Goal: Find contact information: Find contact information

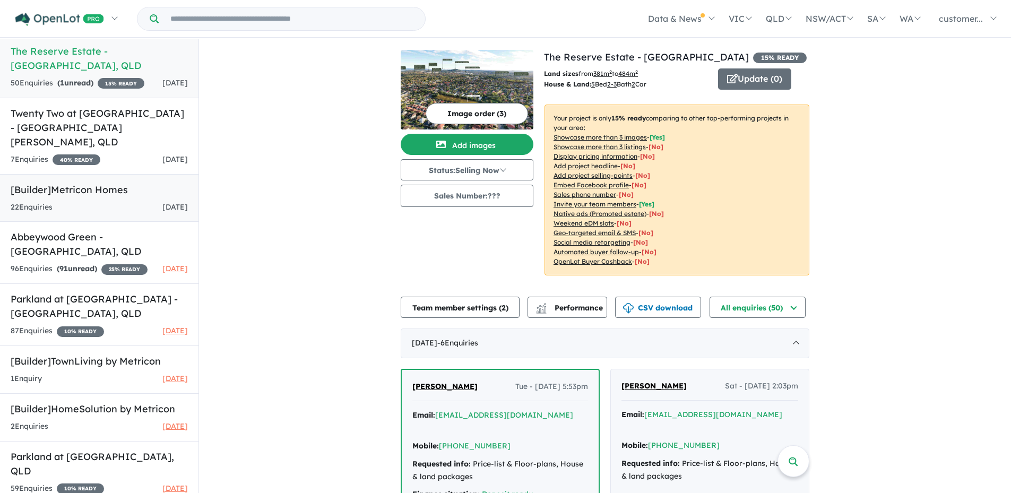
scroll to position [101, 0]
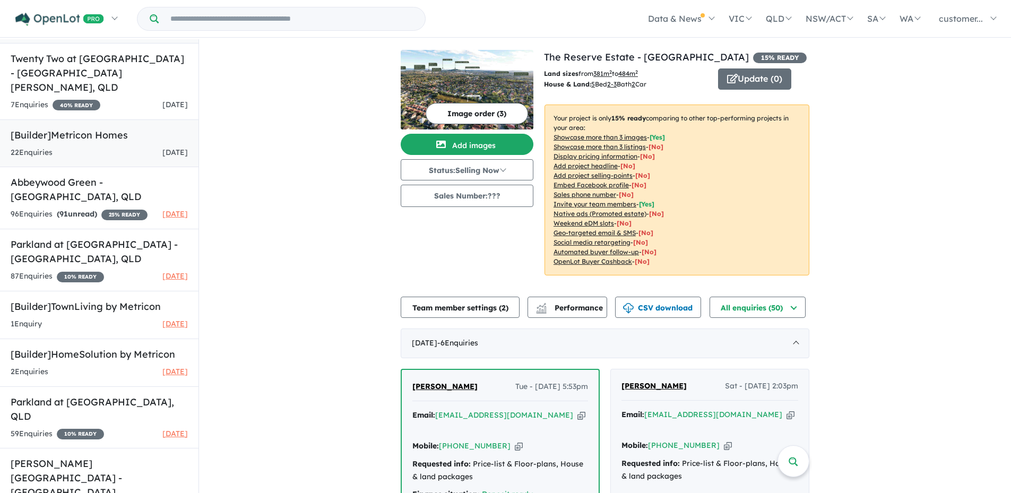
click at [103, 146] on div "22 Enquir ies ( 0 unread) [DATE]" at bounding box center [99, 152] width 177 height 13
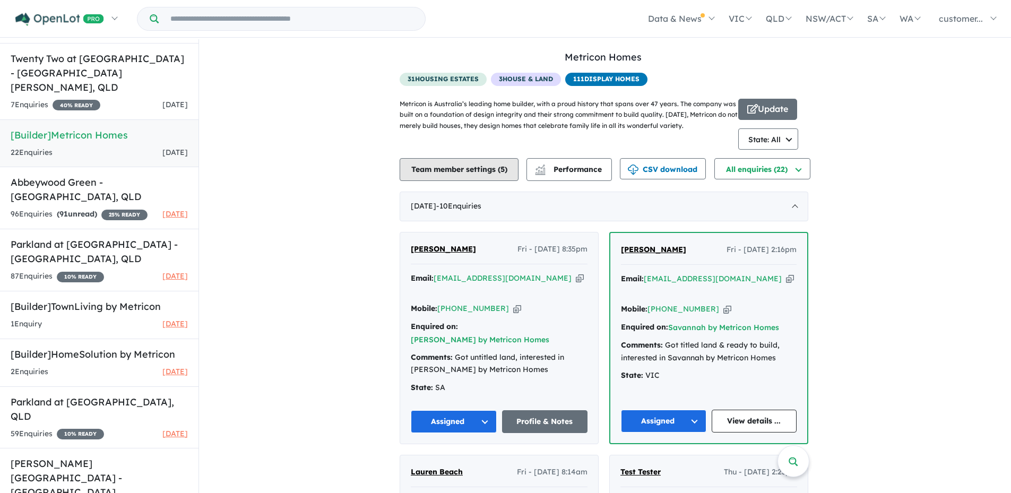
click at [479, 176] on button "Team member settings ( 5 )" at bounding box center [458, 169] width 119 height 23
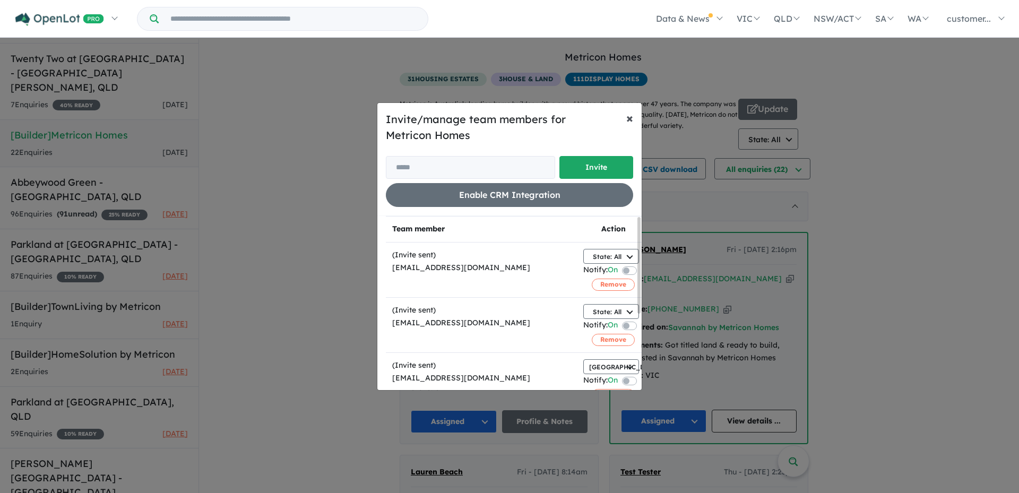
click at [625, 119] on button "× Close" at bounding box center [630, 118] width 24 height 30
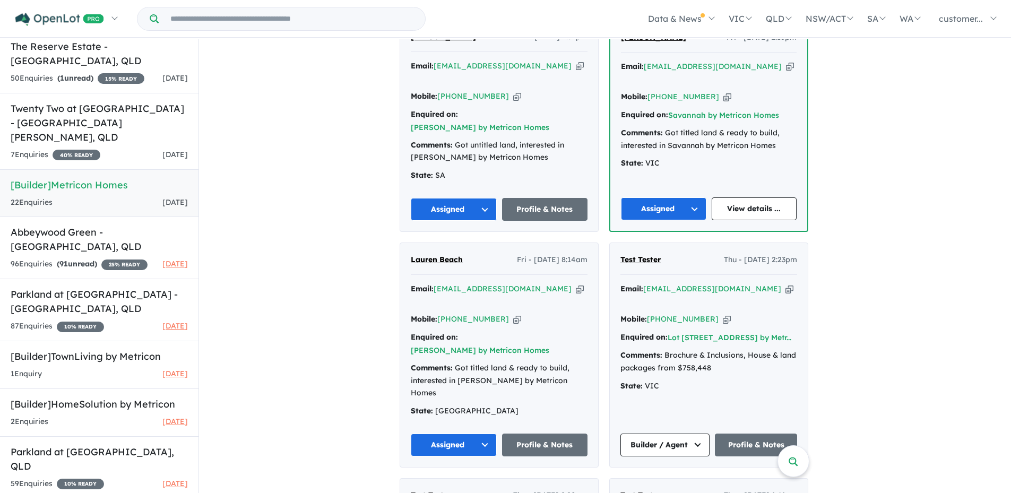
scroll to position [101, 0]
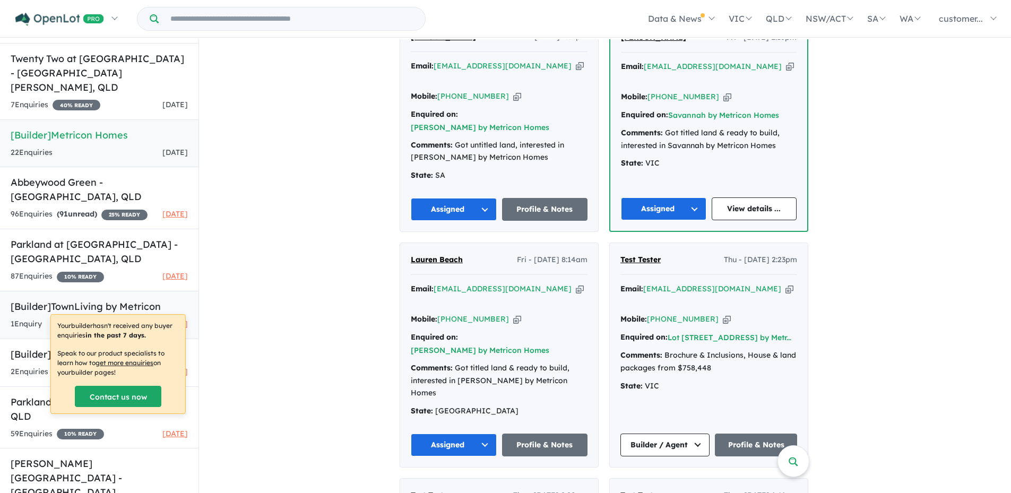
click at [126, 299] on h5 "[Builder] TownLiving by Metricon" at bounding box center [99, 306] width 177 height 14
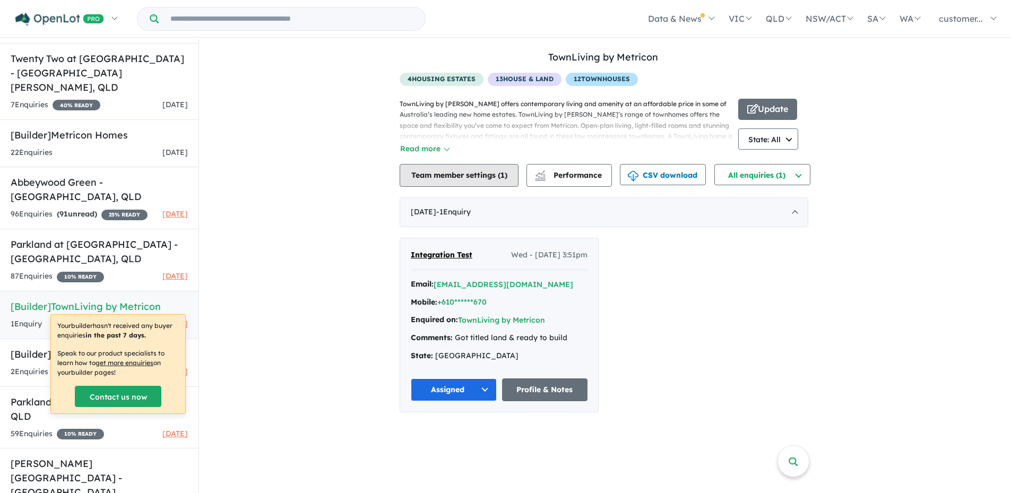
click at [502, 172] on span "1" at bounding box center [502, 175] width 4 height 10
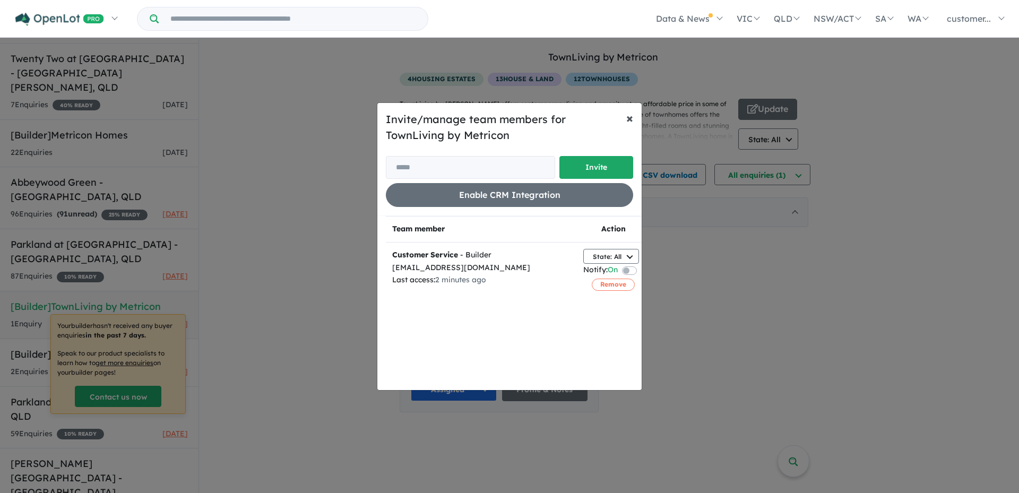
click at [628, 119] on span "×" at bounding box center [629, 118] width 7 height 16
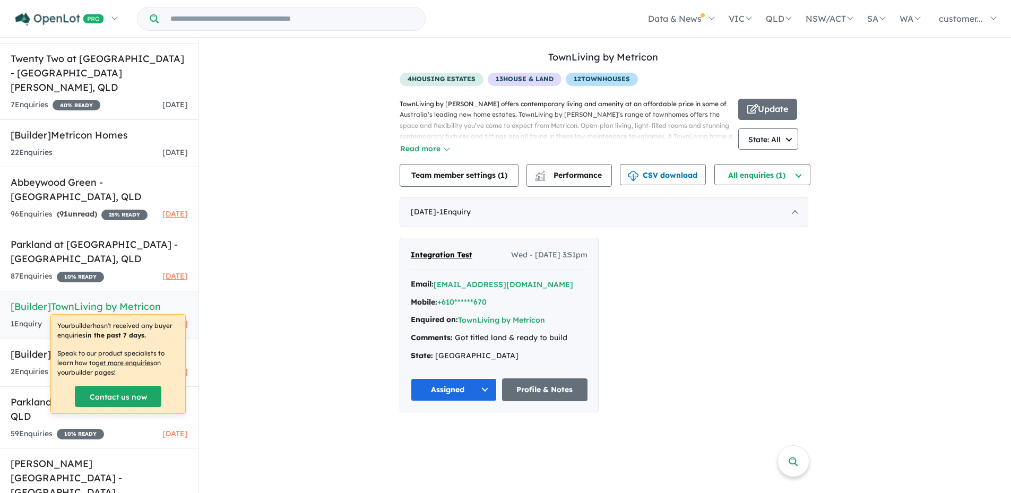
drag, startPoint x: 786, startPoint y: 142, endPoint x: 830, endPoint y: 142, distance: 44.0
click at [830, 142] on div "View 3 builders in your account TownLiving by Metricon 1 Enquir y ( 0 unread) […" at bounding box center [605, 231] width 812 height 384
click at [281, 198] on div "View 3 builders in your account TownLiving by Metricon 1 Enquir y ( 0 unread) […" at bounding box center [605, 231] width 812 height 384
click at [441, 141] on p "TownLiving by [PERSON_NAME] offers contemporary living and amenity at an afford…" at bounding box center [568, 131] width 338 height 65
click at [444, 147] on button "Read more" at bounding box center [424, 149] width 50 height 12
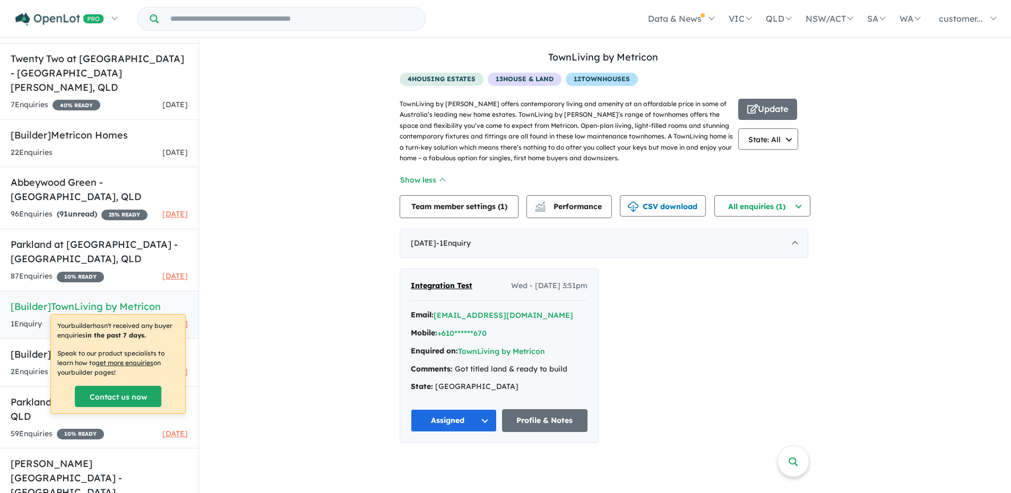
click at [354, 171] on div "View 3 builders in your account TownLiving by Metricon 1 Enquir y ( 0 unread) […" at bounding box center [605, 246] width 812 height 414
click at [445, 314] on button "[EMAIL_ADDRESS][DOMAIN_NAME]" at bounding box center [503, 315] width 140 height 11
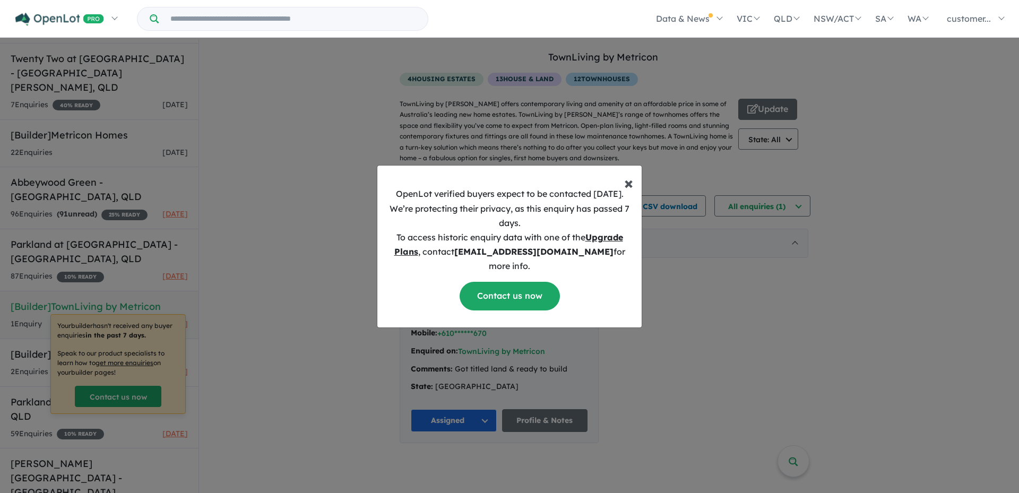
click at [631, 187] on span "×" at bounding box center [628, 182] width 9 height 21
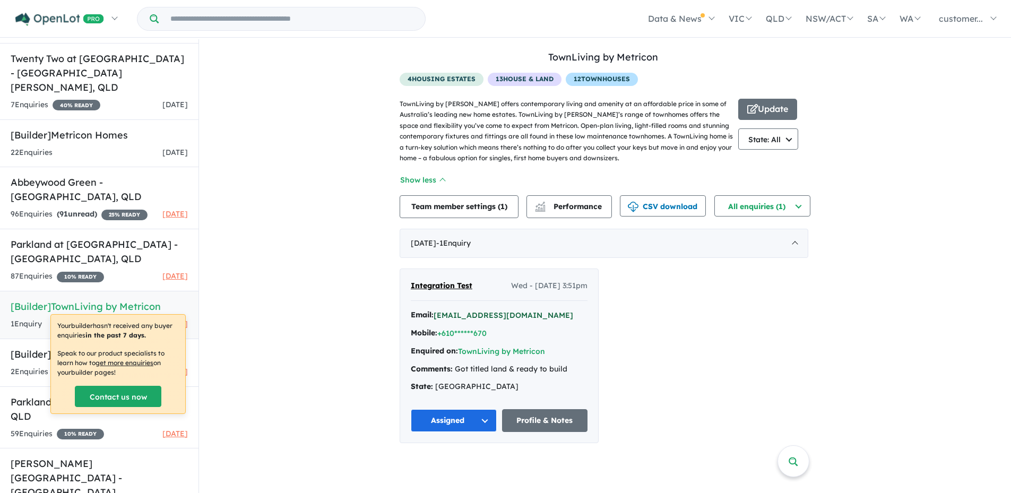
drag, startPoint x: 562, startPoint y: 318, endPoint x: 466, endPoint y: 316, distance: 95.5
click at [466, 316] on div "Email: [EMAIL_ADDRESS][DOMAIN_NAME]" at bounding box center [499, 315] width 177 height 13
click at [445, 204] on button "Team member settings ( 1 )" at bounding box center [458, 206] width 119 height 23
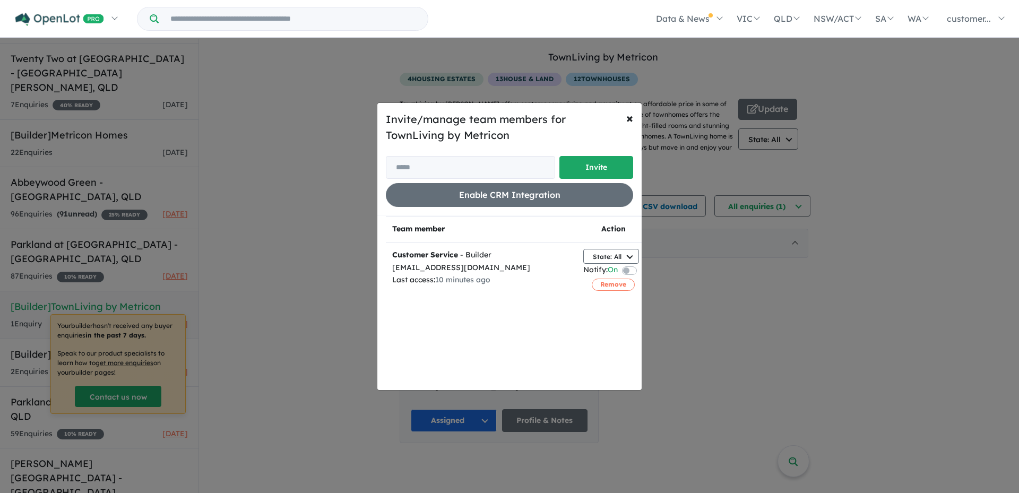
click at [470, 270] on div "[EMAIL_ADDRESS][DOMAIN_NAME]" at bounding box center [481, 268] width 178 height 13
click at [468, 269] on div "[EMAIL_ADDRESS][DOMAIN_NAME]" at bounding box center [481, 268] width 178 height 13
click at [457, 270] on div "[EMAIL_ADDRESS][DOMAIN_NAME]" at bounding box center [481, 268] width 178 height 13
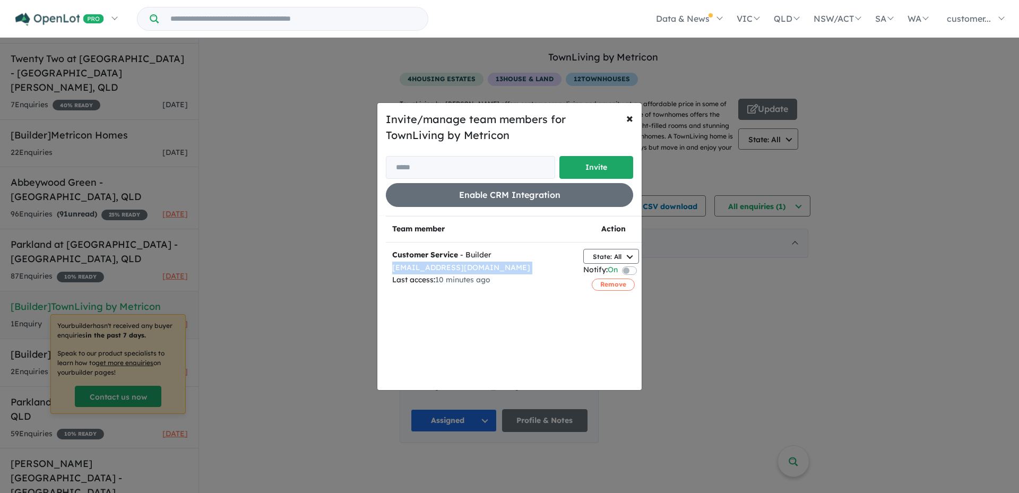
click at [457, 270] on div "[EMAIL_ADDRESS][DOMAIN_NAME]" at bounding box center [481, 268] width 178 height 13
click at [451, 270] on div "[EMAIL_ADDRESS][DOMAIN_NAME]" at bounding box center [481, 268] width 178 height 13
